Goal: Information Seeking & Learning: Check status

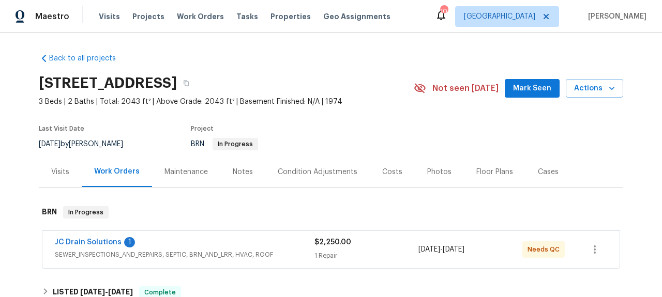
click at [107, 237] on span "JC Drain Solutions" at bounding box center [88, 242] width 67 height 10
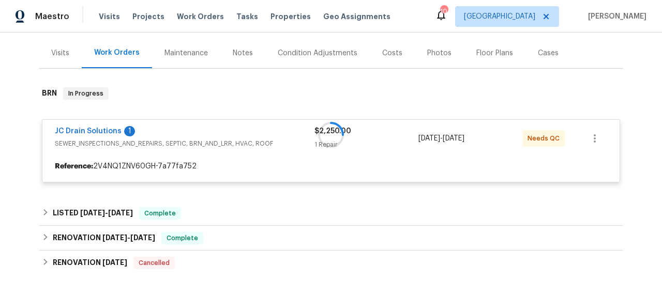
scroll to position [153, 0]
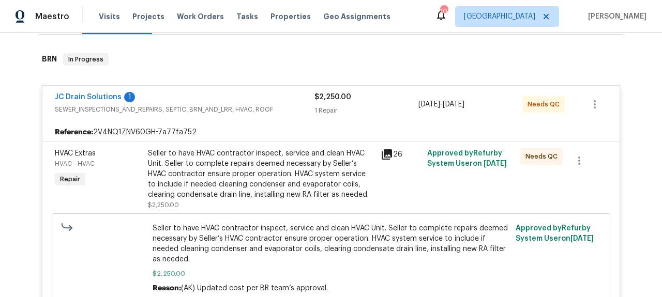
click at [382, 153] on icon at bounding box center [387, 155] width 10 height 10
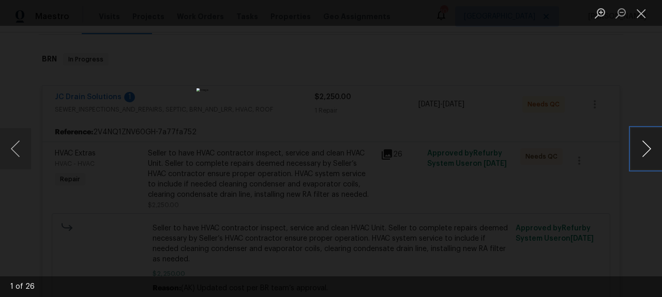
click at [650, 151] on button "Next image" at bounding box center [646, 148] width 31 height 41
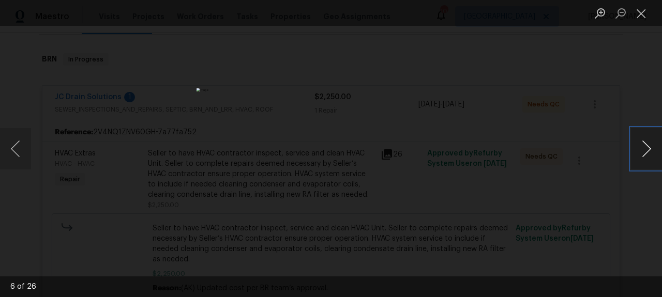
click at [650, 151] on button "Next image" at bounding box center [646, 148] width 31 height 41
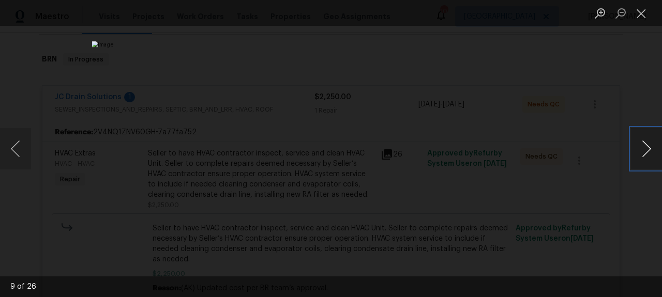
click at [650, 151] on button "Next image" at bounding box center [646, 148] width 31 height 41
click at [645, 20] on button "Close lightbox" at bounding box center [641, 13] width 21 height 18
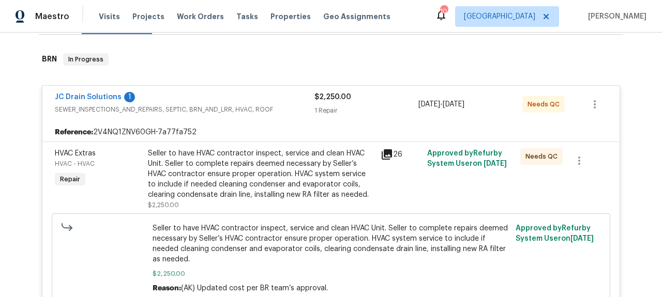
scroll to position [169, 0]
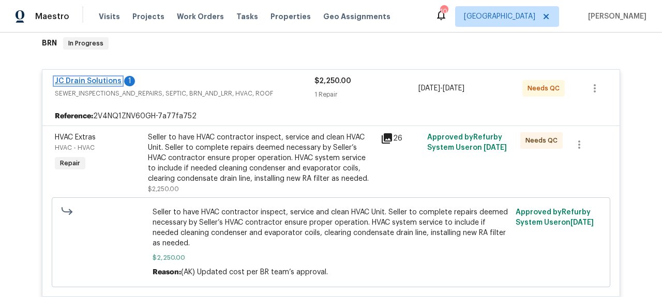
click at [106, 78] on link "JC Drain Solutions" at bounding box center [88, 81] width 67 height 7
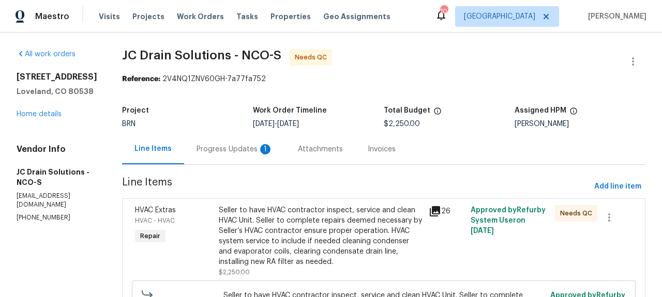
click at [233, 151] on div "Progress Updates 1" at bounding box center [235, 149] width 77 height 10
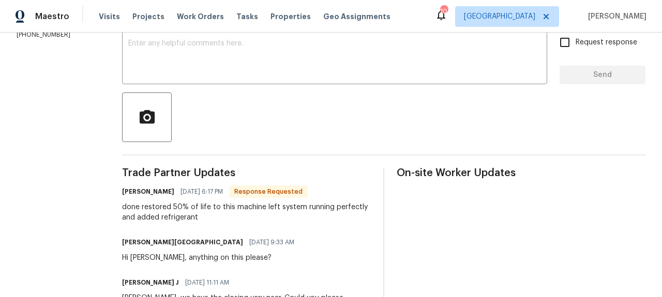
scroll to position [192, 0]
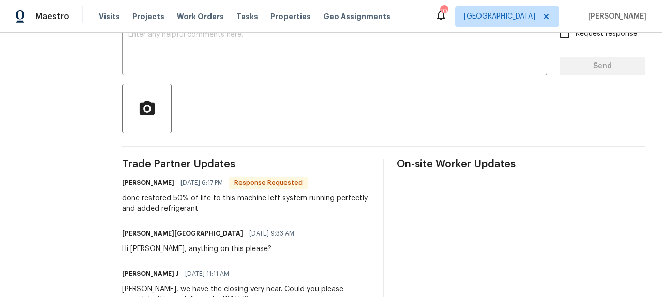
click at [316, 213] on div "done restored 50% of life to this machine left system running perfectly and add…" at bounding box center [246, 203] width 249 height 21
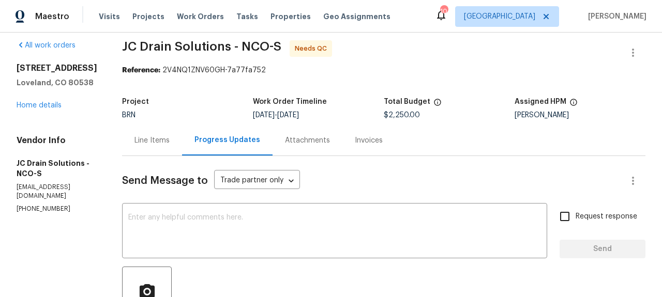
scroll to position [7, 0]
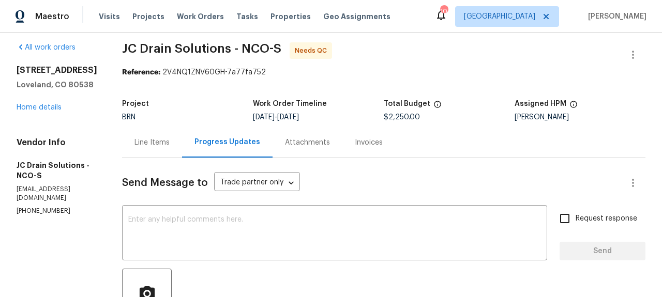
click at [376, 143] on div "Invoices" at bounding box center [369, 143] width 28 height 10
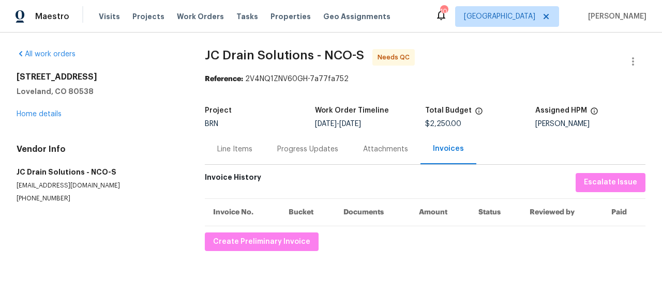
click at [315, 148] on div "Progress Updates" at bounding box center [307, 149] width 61 height 10
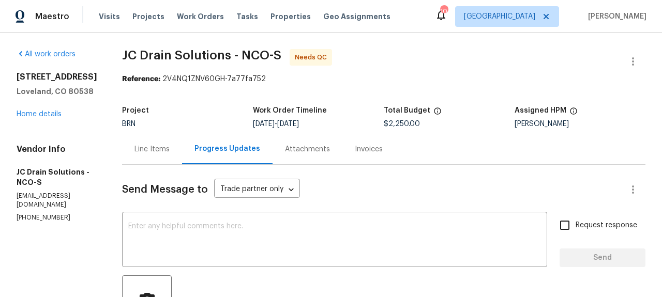
click at [395, 155] on div "Invoices" at bounding box center [368, 149] width 53 height 31
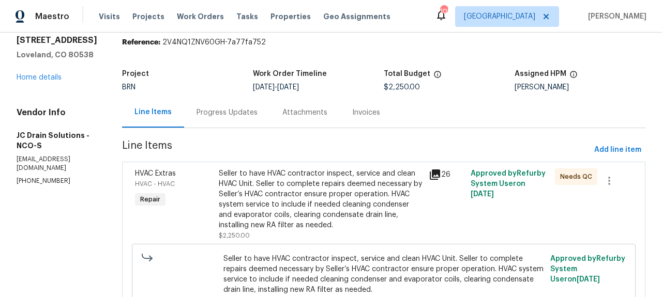
scroll to position [28, 0]
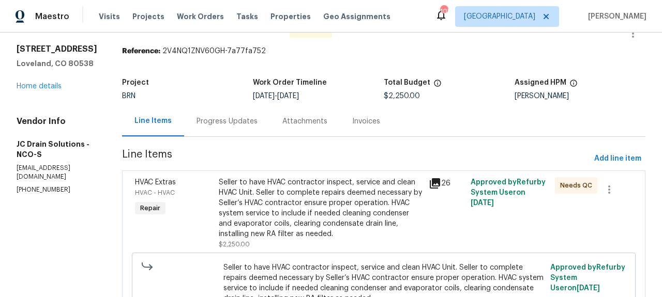
click at [245, 121] on div "Progress Updates" at bounding box center [227, 121] width 61 height 10
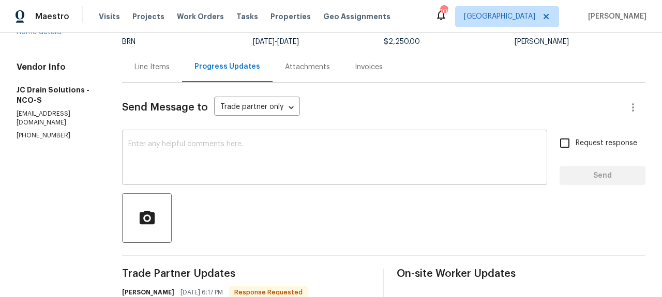
scroll to position [27, 0]
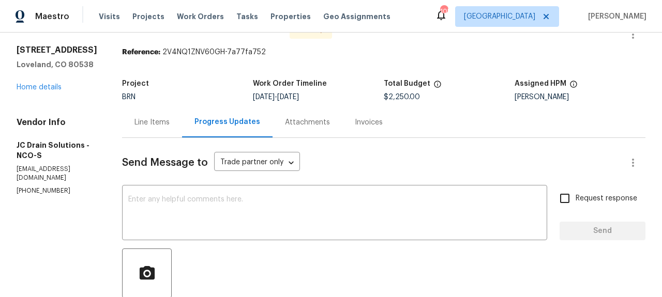
click at [317, 124] on div "Attachments" at bounding box center [307, 122] width 45 height 10
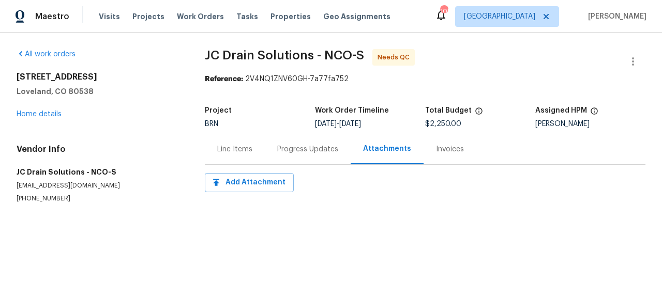
click at [443, 140] on div "Invoices" at bounding box center [450, 149] width 53 height 31
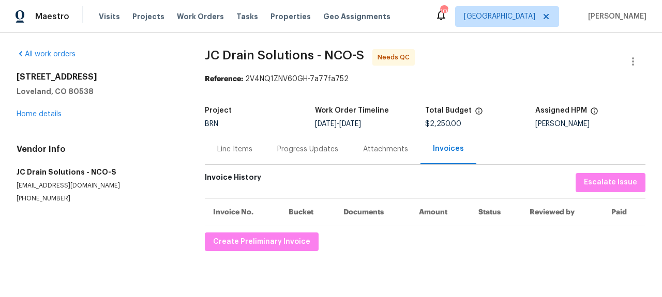
click at [237, 158] on div "Line Items" at bounding box center [235, 149] width 60 height 31
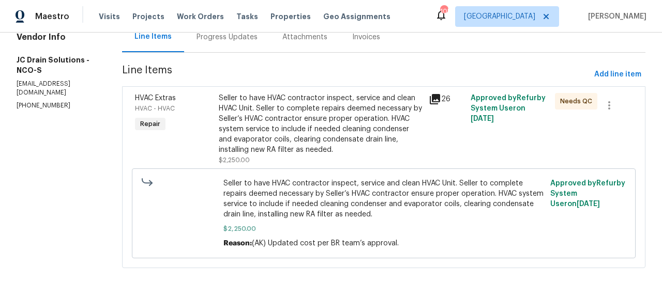
scroll to position [121, 0]
click at [442, 93] on div "26" at bounding box center [447, 99] width 36 height 12
click at [438, 93] on icon at bounding box center [435, 99] width 12 height 12
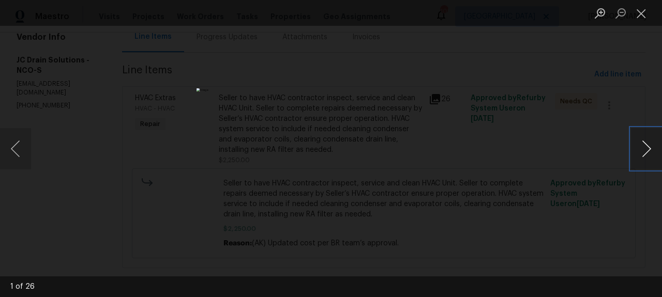
click at [656, 148] on button "Next image" at bounding box center [646, 148] width 31 height 41
click at [655, 148] on button "Next image" at bounding box center [646, 148] width 31 height 41
click at [655, 151] on button "Next image" at bounding box center [646, 148] width 31 height 41
click at [654, 152] on button "Next image" at bounding box center [646, 148] width 31 height 41
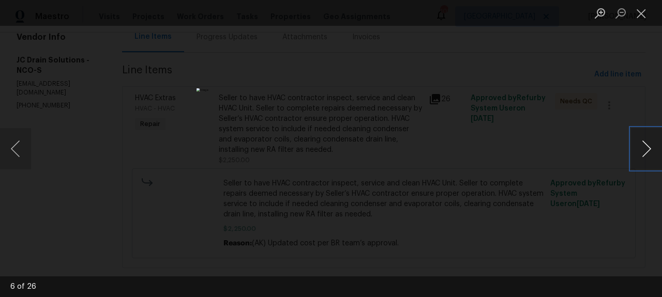
click at [654, 152] on button "Next image" at bounding box center [646, 148] width 31 height 41
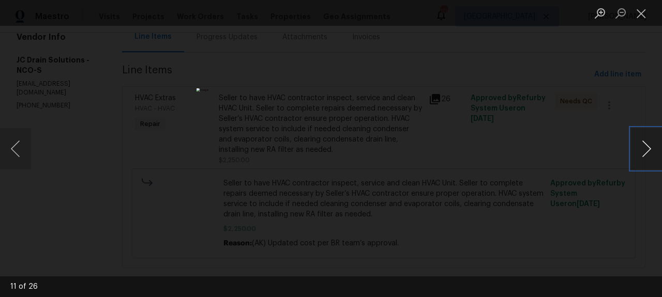
click at [654, 152] on button "Next image" at bounding box center [646, 148] width 31 height 41
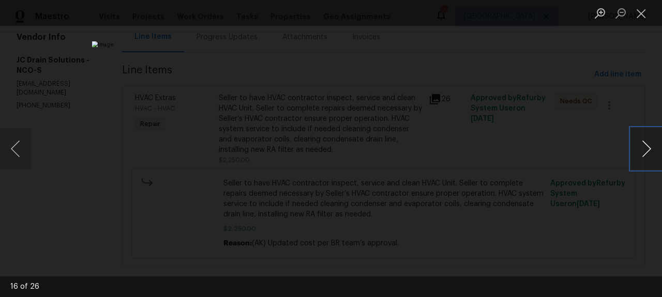
click at [654, 152] on button "Next image" at bounding box center [646, 148] width 31 height 41
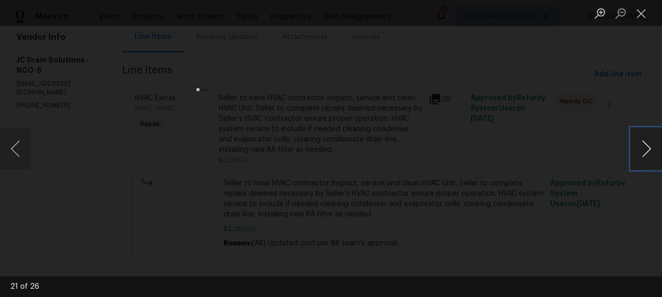
click at [654, 152] on button "Next image" at bounding box center [646, 148] width 31 height 41
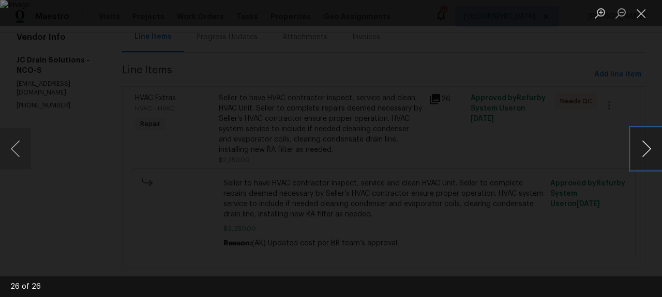
click at [654, 152] on button "Next image" at bounding box center [646, 148] width 31 height 41
click at [6, 151] on button "Previous image" at bounding box center [15, 148] width 31 height 41
click at [649, 147] on button "Next image" at bounding box center [646, 148] width 31 height 41
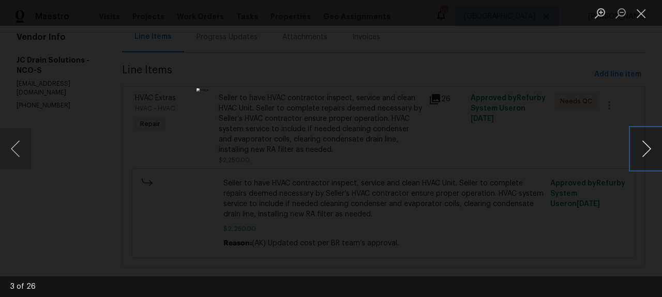
click at [649, 147] on button "Next image" at bounding box center [646, 148] width 31 height 41
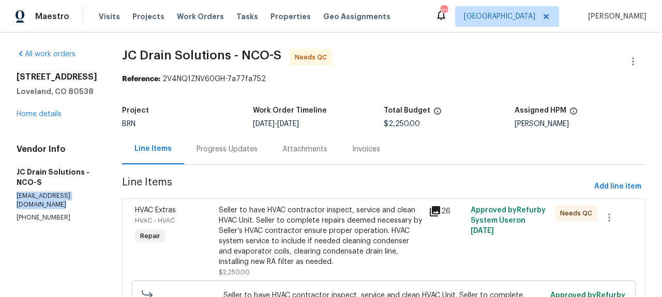
drag, startPoint x: 110, startPoint y: 197, endPoint x: 11, endPoint y: 197, distance: 98.3
click at [11, 197] on div "All work orders [STREET_ADDRESS] Home details Vendor Info JC Drain Solutions - …" at bounding box center [331, 221] width 662 height 377
copy p "[EMAIL_ADDRESS][DOMAIN_NAME]"
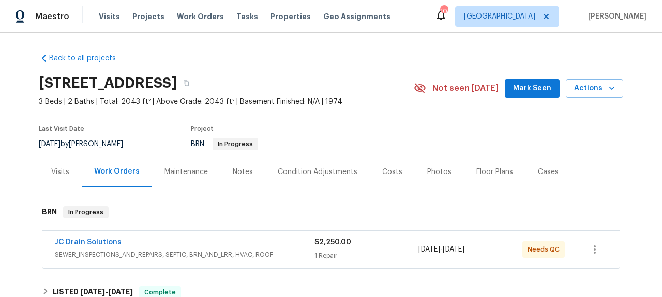
click at [80, 237] on span "JC Drain Solutions" at bounding box center [88, 242] width 67 height 10
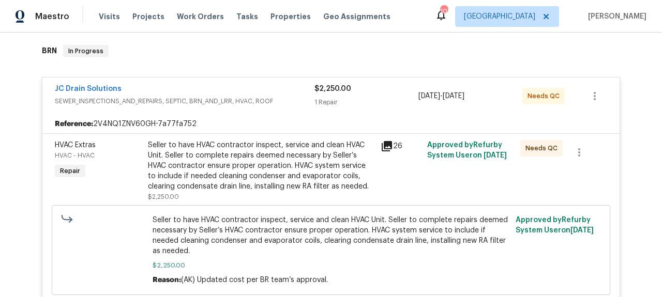
scroll to position [160, 0]
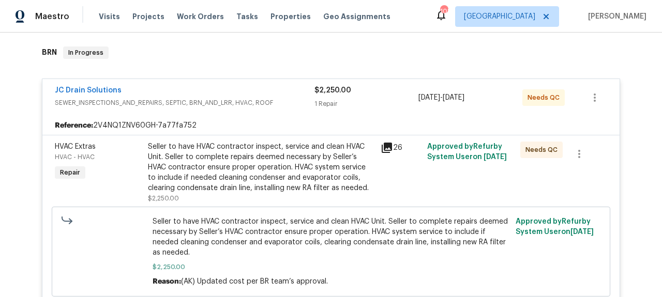
click at [115, 92] on div "JC Drain Solutions" at bounding box center [185, 91] width 260 height 12
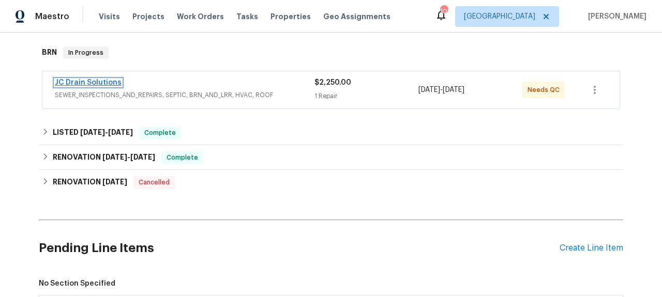
click at [77, 83] on link "JC Drain Solutions" at bounding box center [88, 82] width 67 height 7
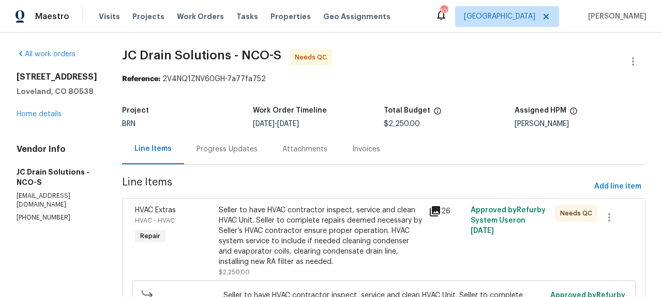
click at [361, 151] on div "Invoices" at bounding box center [366, 149] width 28 height 10
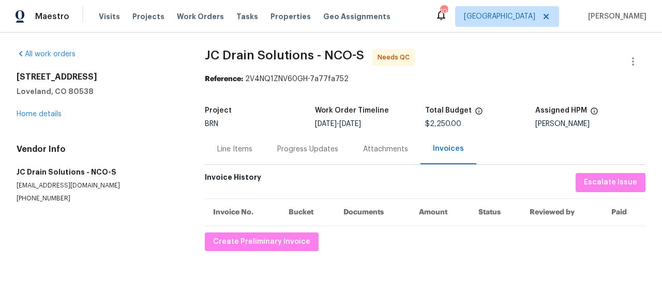
click at [372, 151] on div "Attachments" at bounding box center [385, 149] width 45 height 10
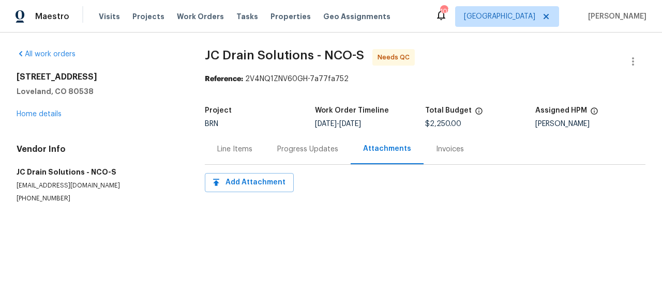
click at [314, 150] on div "Progress Updates" at bounding box center [307, 149] width 61 height 10
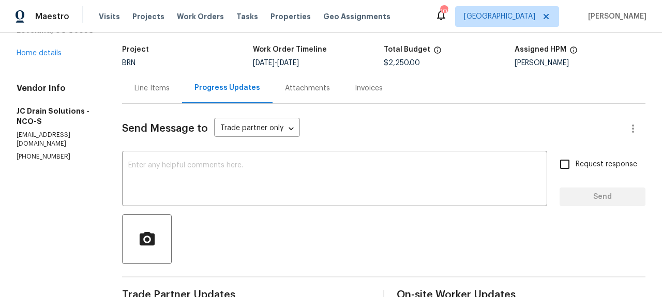
scroll to position [62, 0]
click at [170, 93] on div "Line Items" at bounding box center [152, 87] width 60 height 31
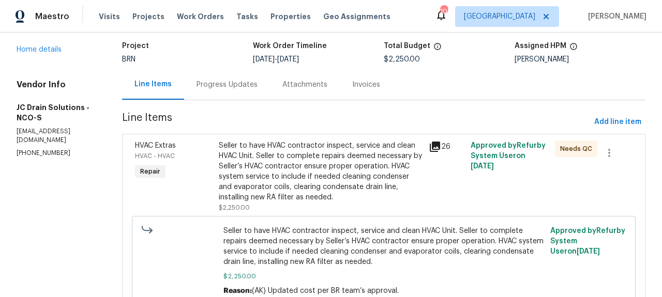
scroll to position [65, 0]
click at [435, 148] on icon at bounding box center [435, 146] width 12 height 12
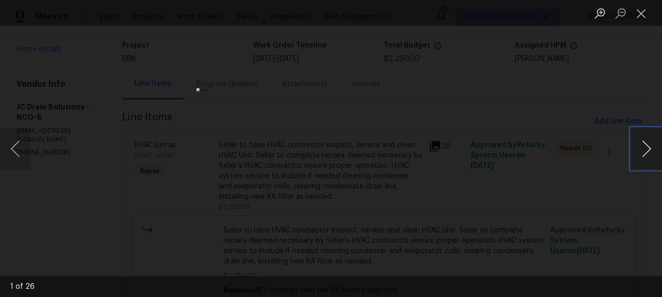
click at [650, 147] on button "Next image" at bounding box center [646, 148] width 31 height 41
click at [651, 147] on button "Next image" at bounding box center [646, 148] width 31 height 41
click at [652, 146] on button "Next image" at bounding box center [646, 148] width 31 height 41
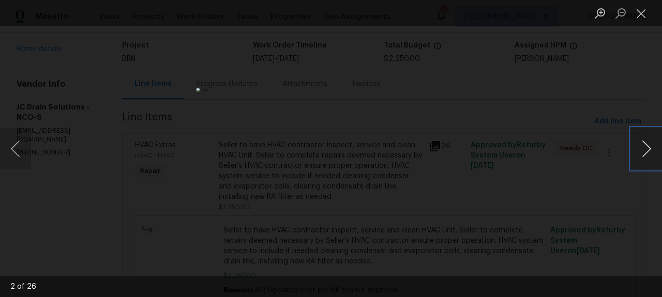
click at [652, 146] on button "Next image" at bounding box center [646, 148] width 31 height 41
click at [652, 144] on button "Next image" at bounding box center [646, 148] width 31 height 41
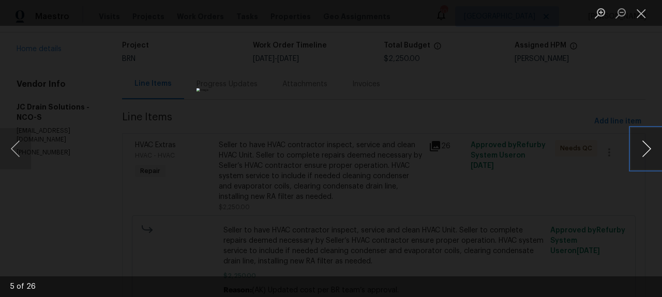
click at [644, 153] on button "Next image" at bounding box center [646, 148] width 31 height 41
click at [653, 148] on button "Next image" at bounding box center [646, 148] width 31 height 41
click at [643, 147] on button "Next image" at bounding box center [646, 148] width 31 height 41
click at [652, 146] on button "Next image" at bounding box center [646, 148] width 31 height 41
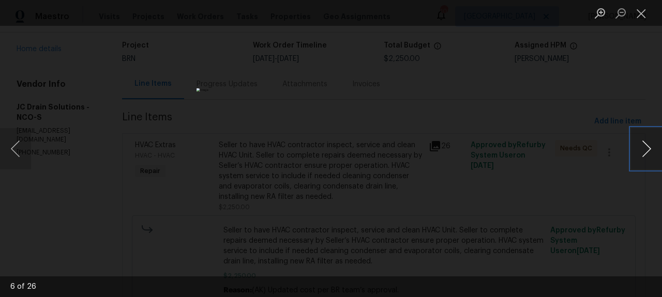
click at [652, 146] on button "Next image" at bounding box center [646, 148] width 31 height 41
click at [653, 145] on button "Next image" at bounding box center [646, 148] width 31 height 41
click at [650, 146] on button "Next image" at bounding box center [646, 148] width 31 height 41
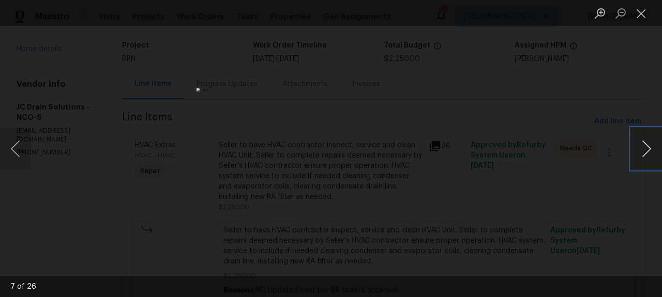
click at [650, 146] on button "Next image" at bounding box center [646, 148] width 31 height 41
click at [650, 148] on button "Next image" at bounding box center [646, 148] width 31 height 41
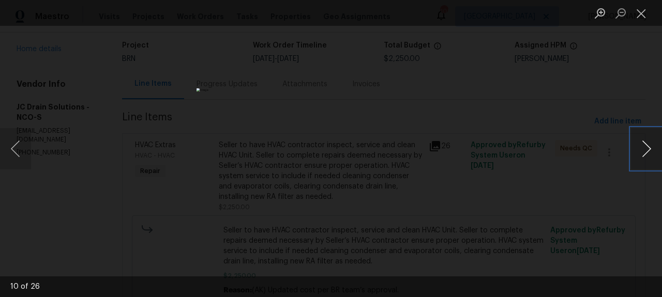
click at [650, 147] on button "Next image" at bounding box center [646, 148] width 31 height 41
click at [639, 156] on button "Next image" at bounding box center [646, 148] width 31 height 41
click at [642, 143] on button "Next image" at bounding box center [646, 148] width 31 height 41
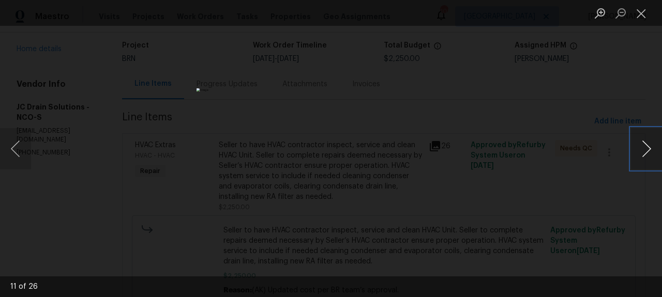
click at [642, 143] on button "Next image" at bounding box center [646, 148] width 31 height 41
click at [636, 146] on button "Next image" at bounding box center [646, 148] width 31 height 41
click at [646, 147] on button "Next image" at bounding box center [646, 148] width 31 height 41
click at [647, 147] on button "Next image" at bounding box center [646, 148] width 31 height 41
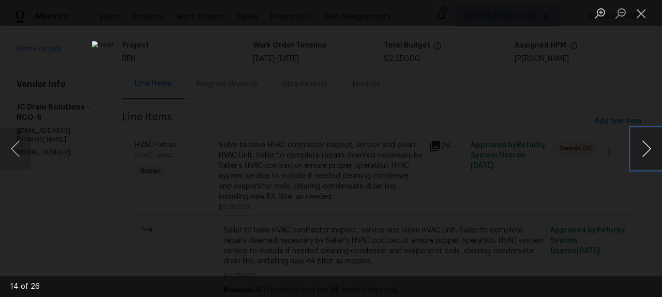
click at [653, 152] on button "Next image" at bounding box center [646, 148] width 31 height 41
click at [654, 147] on button "Next image" at bounding box center [646, 148] width 31 height 41
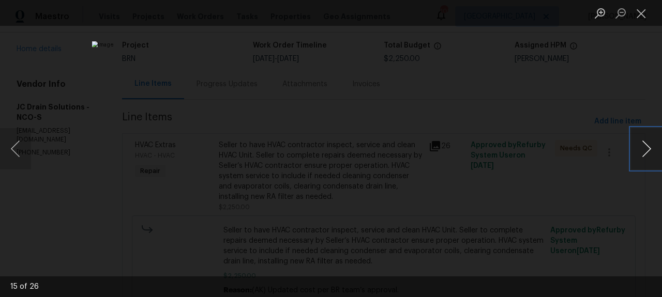
click at [654, 147] on button "Next image" at bounding box center [646, 148] width 31 height 41
click at [651, 151] on button "Next image" at bounding box center [646, 148] width 31 height 41
click at [654, 146] on button "Next image" at bounding box center [646, 148] width 31 height 41
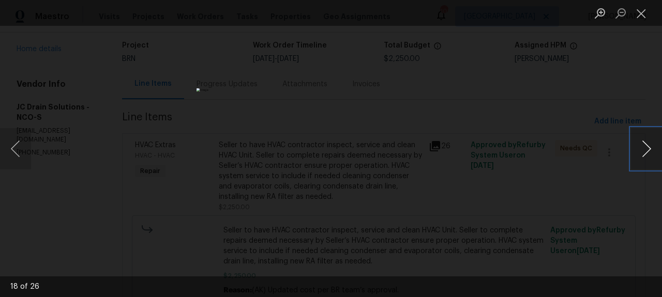
click at [654, 146] on button "Next image" at bounding box center [646, 148] width 31 height 41
click at [650, 147] on button "Next image" at bounding box center [646, 148] width 31 height 41
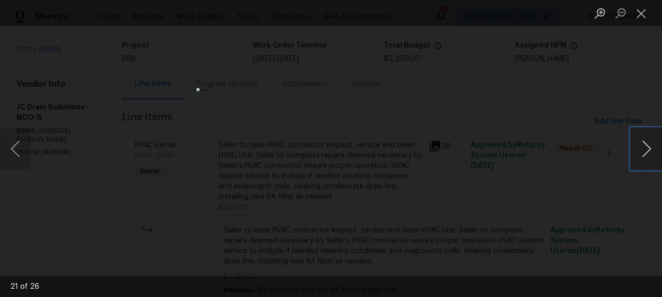
click at [657, 148] on button "Next image" at bounding box center [646, 148] width 31 height 41
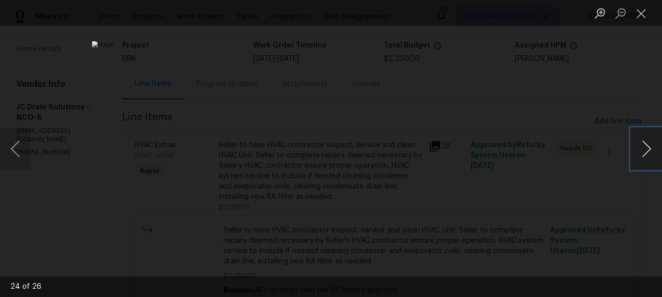
click at [650, 148] on button "Next image" at bounding box center [646, 148] width 31 height 41
click at [11, 150] on button "Previous image" at bounding box center [15, 148] width 31 height 41
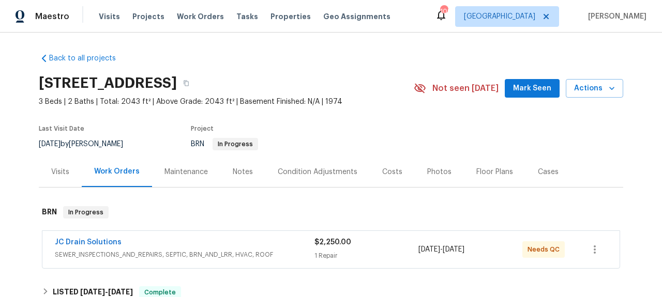
scroll to position [17, 0]
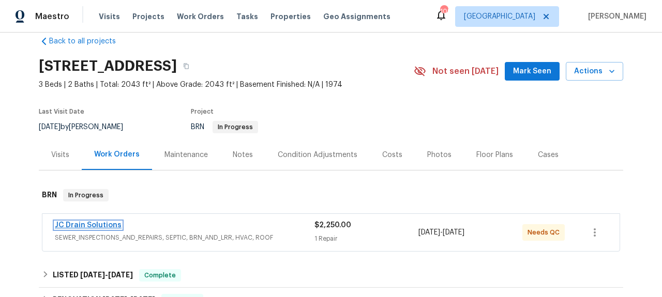
click at [106, 225] on link "JC Drain Solutions" at bounding box center [88, 225] width 67 height 7
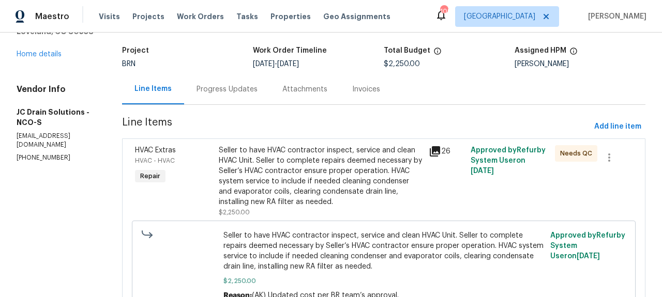
scroll to position [62, 0]
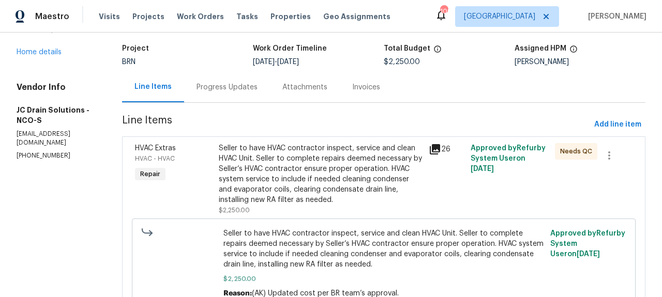
click at [223, 87] on div "Progress Updates" at bounding box center [227, 87] width 61 height 10
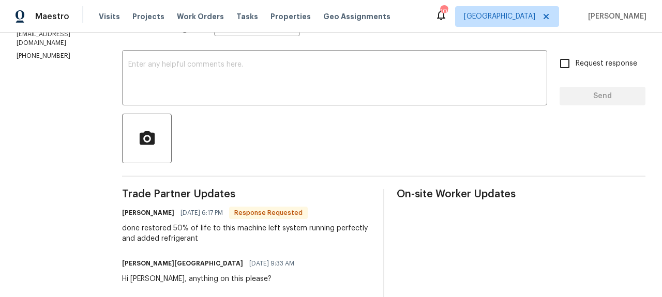
scroll to position [170, 0]
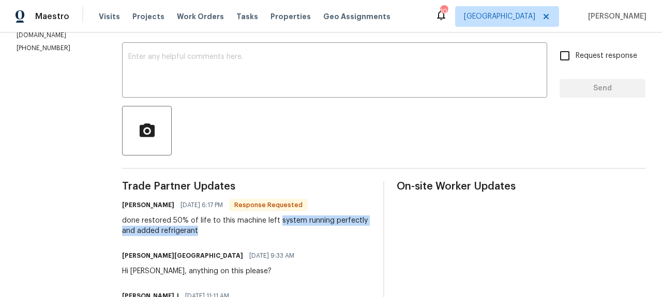
drag, startPoint x: 288, startPoint y: 221, endPoint x: 288, endPoint y: 231, distance: 10.3
click at [288, 231] on div "done restored 50% of life to this machine left system running perfectly and add…" at bounding box center [246, 226] width 249 height 21
copy div "system running perfectly and added refrigerant"
